Goal: Entertainment & Leisure: Consume media (video, audio)

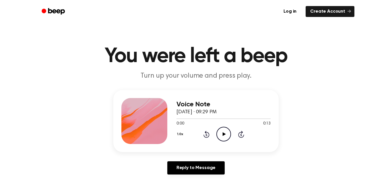
click at [227, 132] on icon "Play Audio" at bounding box center [223, 133] width 15 height 15
click at [225, 139] on icon "Play Audio" at bounding box center [223, 133] width 15 height 15
click at [230, 135] on icon "Play Audio" at bounding box center [223, 133] width 15 height 15
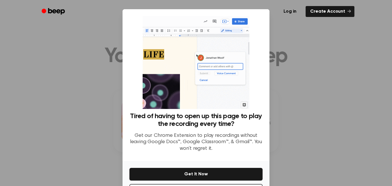
click at [305, 81] on div at bounding box center [196, 93] width 392 height 186
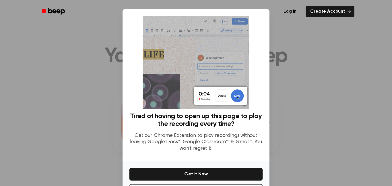
click at [294, 46] on div at bounding box center [196, 93] width 392 height 186
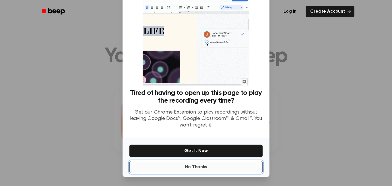
click at [231, 169] on button "No Thanks" at bounding box center [195, 166] width 133 height 13
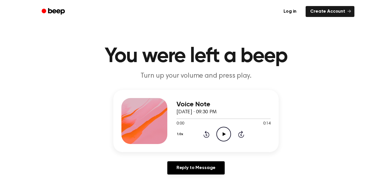
click at [225, 134] on icon "Play Audio" at bounding box center [223, 133] width 15 height 15
click at [227, 129] on icon "Play Audio" at bounding box center [223, 133] width 15 height 15
click at [222, 131] on icon "Play Audio" at bounding box center [223, 133] width 15 height 15
click at [220, 133] on icon "Play Audio" at bounding box center [223, 133] width 15 height 15
click at [220, 132] on icon "Play Audio" at bounding box center [223, 133] width 15 height 15
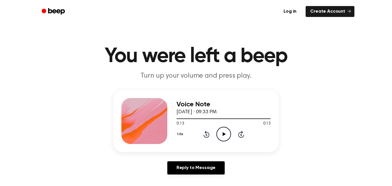
click at [225, 132] on icon "Play Audio" at bounding box center [223, 133] width 15 height 15
click at [223, 130] on icon "Play Audio" at bounding box center [223, 133] width 15 height 15
click at [179, 119] on div at bounding box center [223, 118] width 94 height 5
click at [225, 136] on icon "Play Audio" at bounding box center [223, 133] width 15 height 15
click at [232, 137] on div "1.0x Rewind 5 seconds Play Audio Skip 5 seconds" at bounding box center [223, 133] width 94 height 15
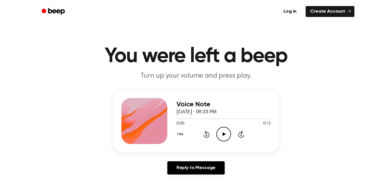
click at [231, 137] on div "1.0x Rewind 5 seconds Play Audio Skip 5 seconds" at bounding box center [223, 133] width 94 height 15
click at [226, 135] on icon "Play Audio" at bounding box center [223, 133] width 15 height 15
click at [226, 130] on icon "Play Audio" at bounding box center [223, 133] width 15 height 15
